Goal: Book appointment/travel/reservation

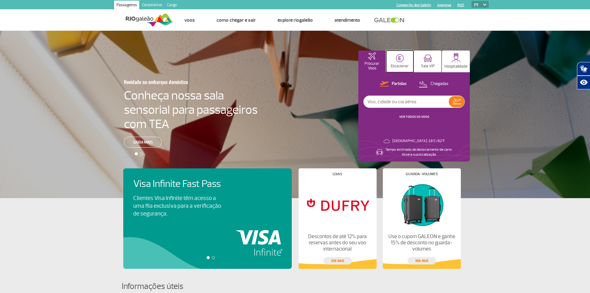
click at [400, 63] on button "Estacionar" at bounding box center [399, 61] width 27 height 22
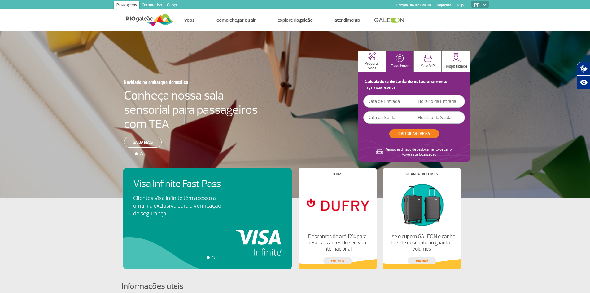
click at [388, 103] on input "text" at bounding box center [388, 101] width 51 height 12
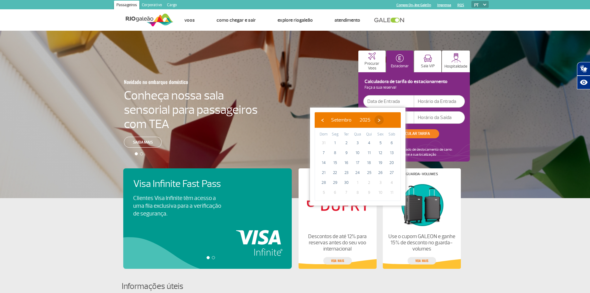
click at [384, 120] on span "›" at bounding box center [378, 119] width 9 height 9
click at [380, 119] on span "›" at bounding box center [375, 119] width 9 height 9
click at [369, 172] on span "20" at bounding box center [369, 173] width 10 height 10
type input "[DATE]"
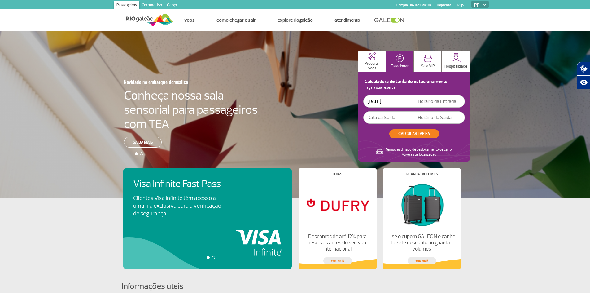
click at [425, 106] on input "text" at bounding box center [439, 101] width 51 height 12
type input "12:00"
click at [390, 116] on input "text" at bounding box center [388, 117] width 51 height 12
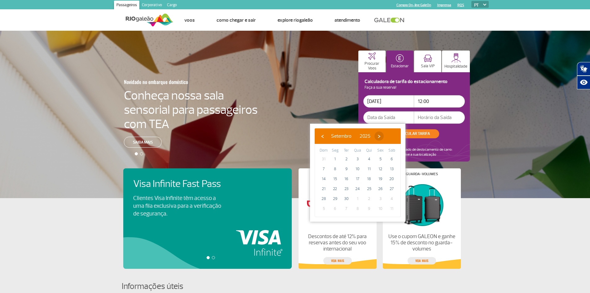
click at [384, 138] on span "›" at bounding box center [378, 135] width 9 height 9
click at [380, 138] on span "›" at bounding box center [375, 135] width 9 height 9
click at [323, 200] on span "23" at bounding box center [324, 199] width 10 height 10
type input "[DATE]"
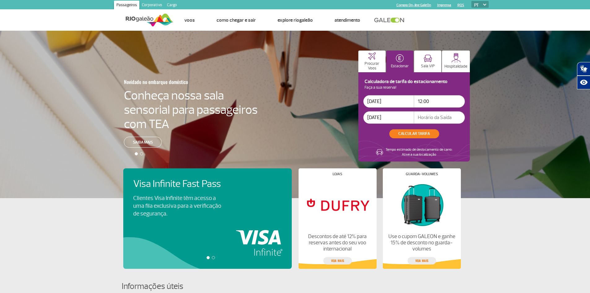
click at [431, 120] on input "text" at bounding box center [439, 117] width 51 height 12
type input "23:00"
click at [416, 131] on button "CALCULAR TARIFA" at bounding box center [414, 133] width 50 height 9
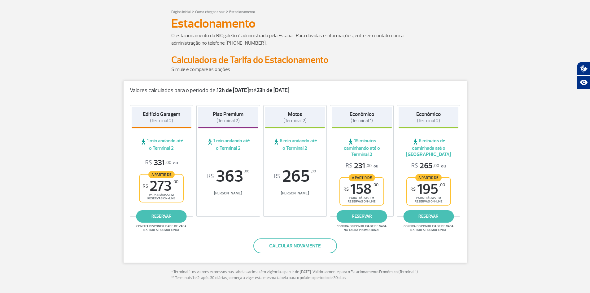
scroll to position [31, 0]
click at [357, 215] on link "reservar" at bounding box center [362, 216] width 50 height 12
